Goal: Task Accomplishment & Management: Manage account settings

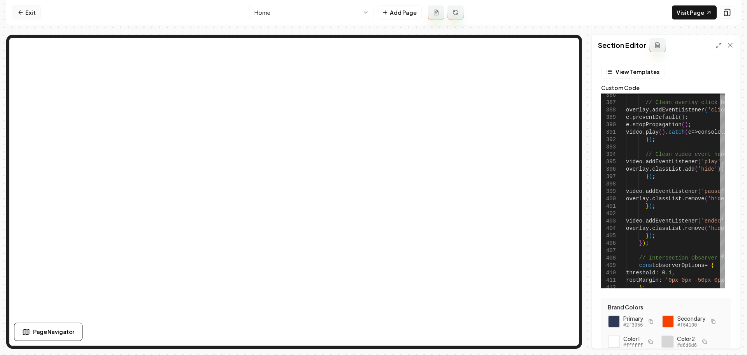
click at [22, 11] on icon at bounding box center [21, 12] width 6 height 6
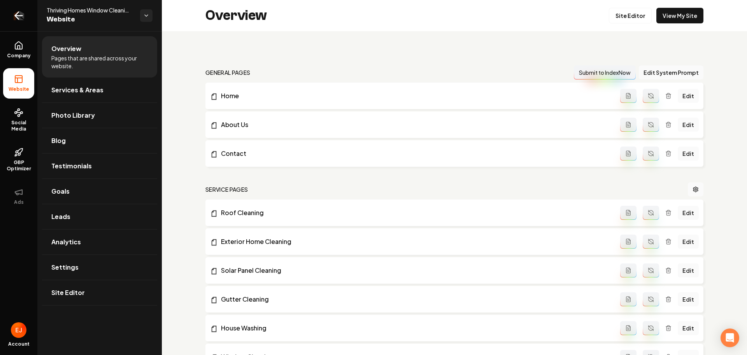
click at [25, 14] on icon "Return to dashboard" at bounding box center [18, 15] width 12 height 12
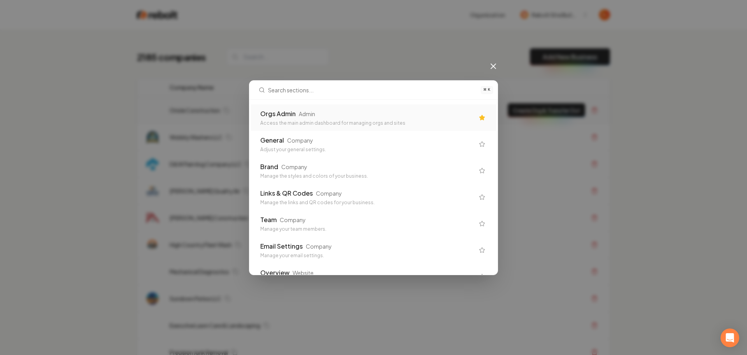
click at [287, 109] on div "Orgs Admin" at bounding box center [277, 113] width 35 height 9
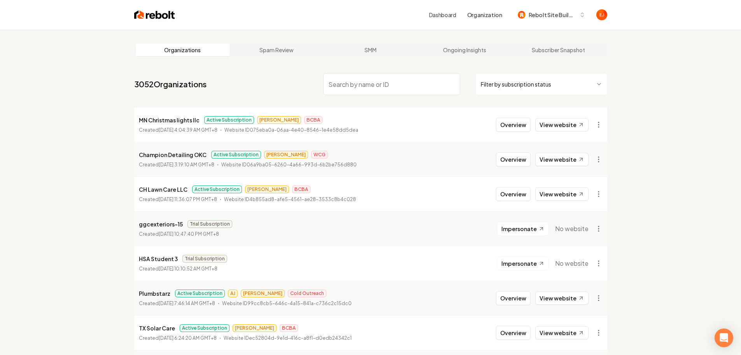
click at [373, 90] on input "search" at bounding box center [391, 84] width 137 height 22
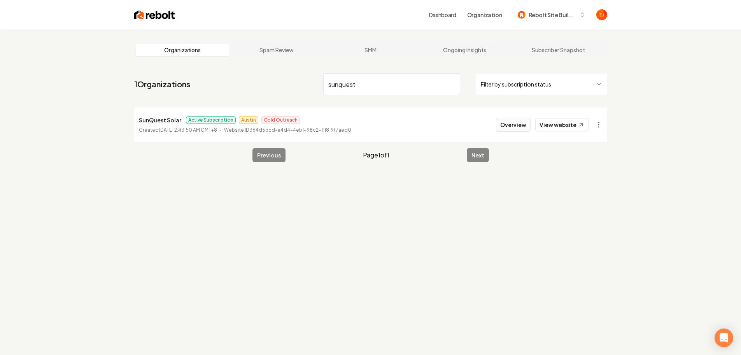
type input "sunquest"
click at [522, 121] on button "Overview" at bounding box center [513, 125] width 35 height 14
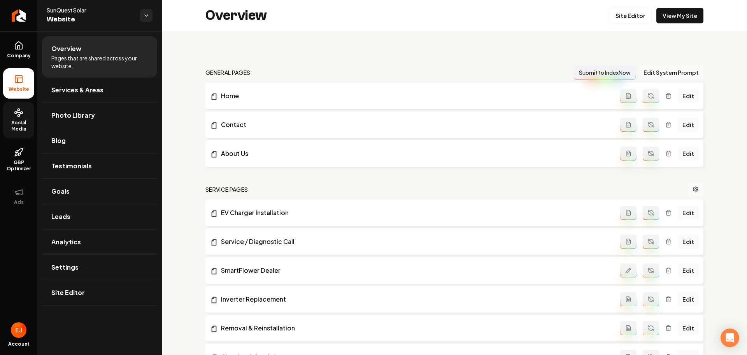
click at [23, 126] on span "Social Media" at bounding box center [18, 125] width 31 height 12
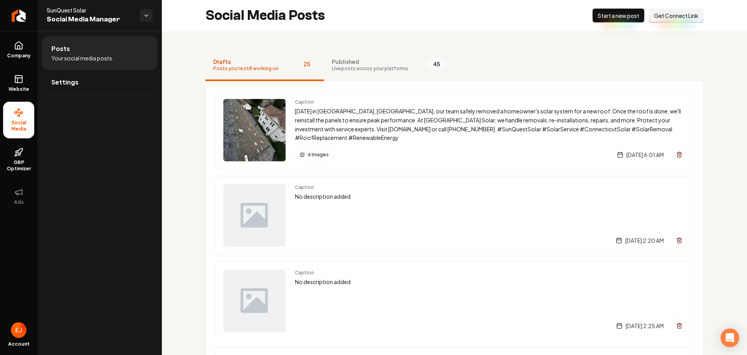
click at [344, 65] on span "Published" at bounding box center [370, 62] width 76 height 8
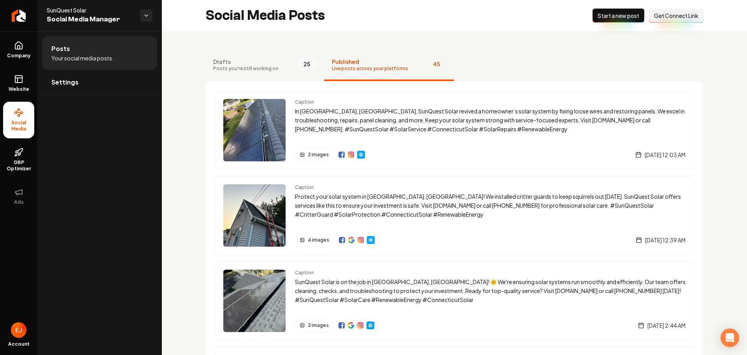
click at [278, 73] on button "Drafts Posts you're still working on 25" at bounding box center [264, 65] width 119 height 31
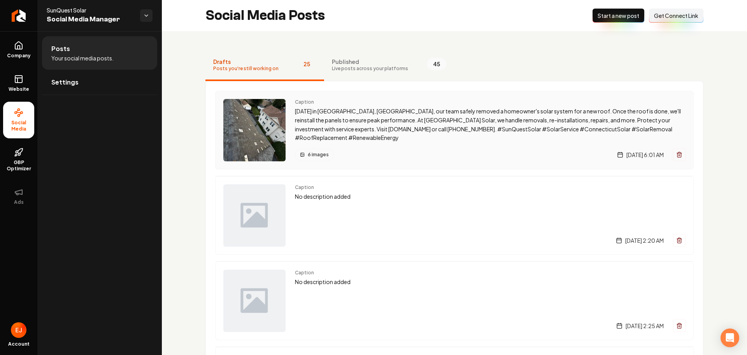
click at [474, 150] on div "6 images [DATE] 6:01 AM" at bounding box center [490, 154] width 391 height 13
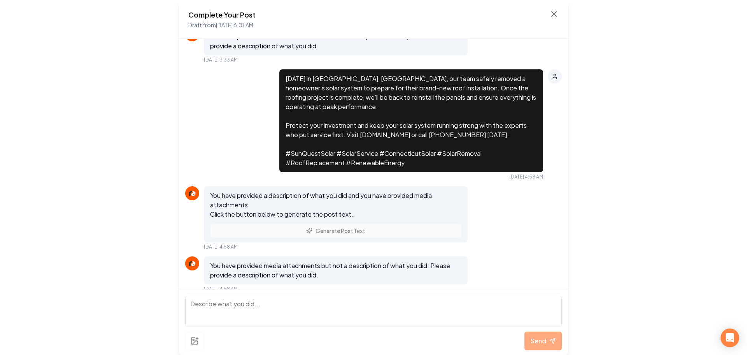
scroll to position [1771, 0]
